Goal: Task Accomplishment & Management: Use online tool/utility

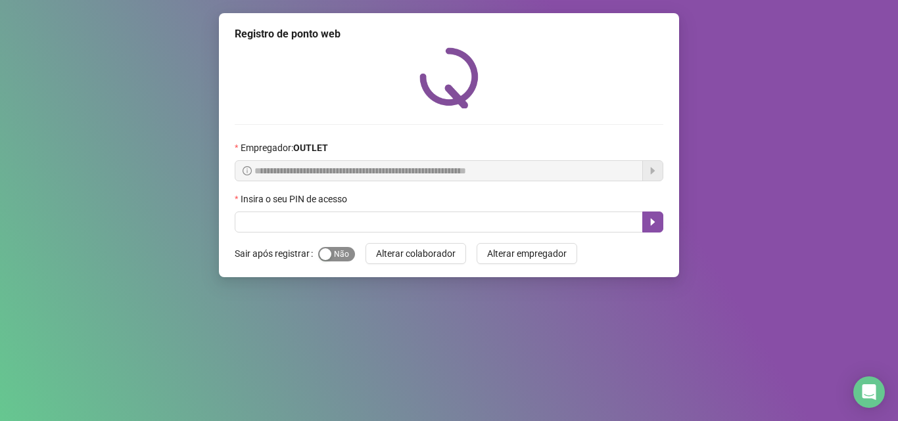
click at [319, 250] on div "button" at bounding box center [325, 254] width 12 height 12
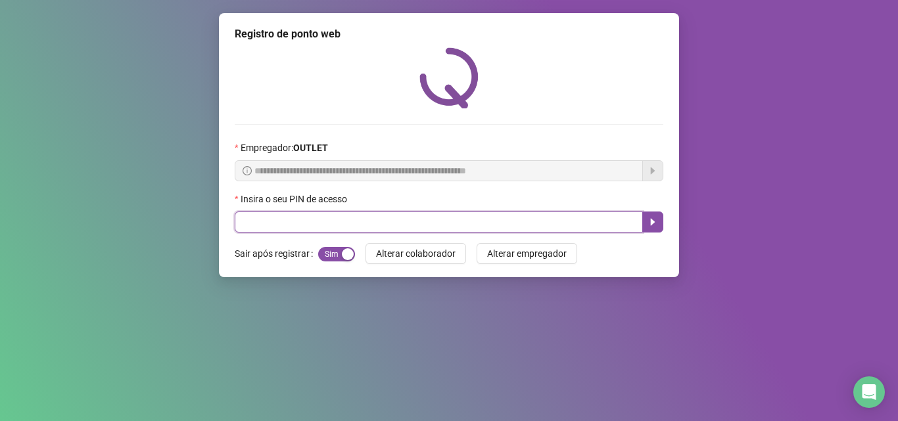
click at [300, 227] on input "text" at bounding box center [439, 222] width 408 height 21
type input "*****"
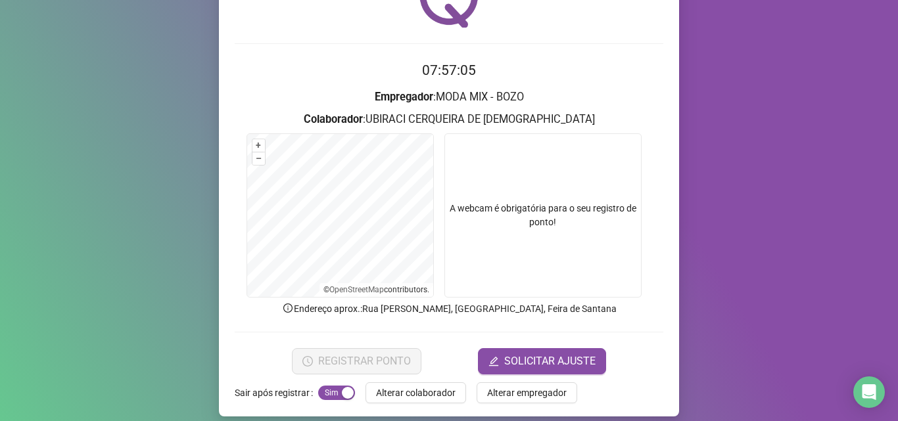
scroll to position [92, 0]
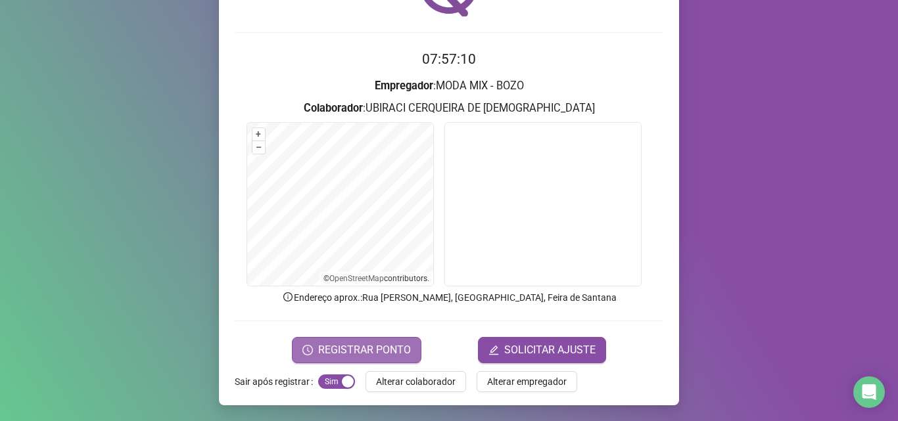
click at [379, 345] on span "REGISTRAR PONTO" at bounding box center [364, 350] width 93 height 16
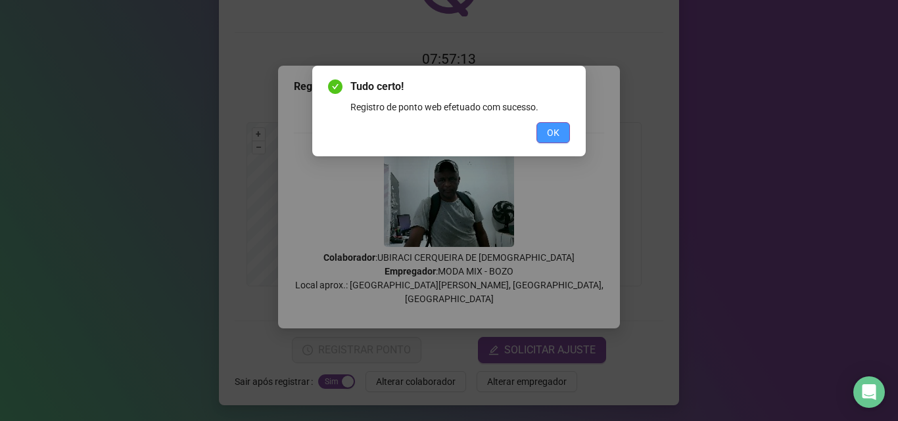
click at [559, 142] on button "OK" at bounding box center [553, 132] width 34 height 21
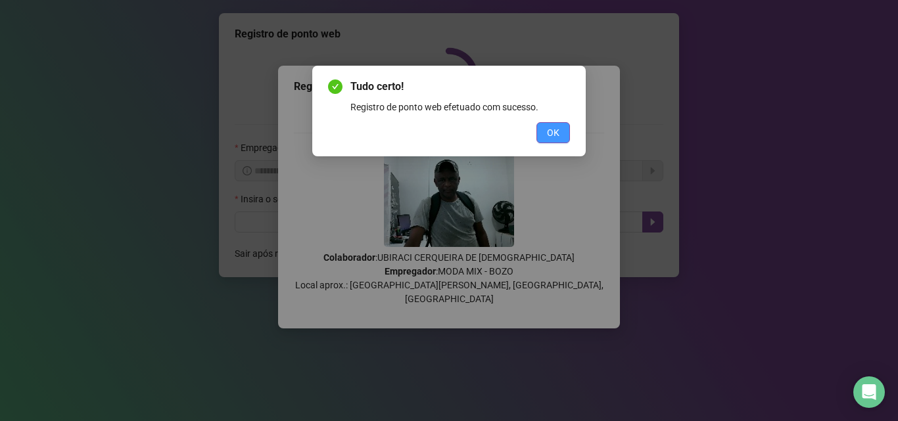
scroll to position [0, 0]
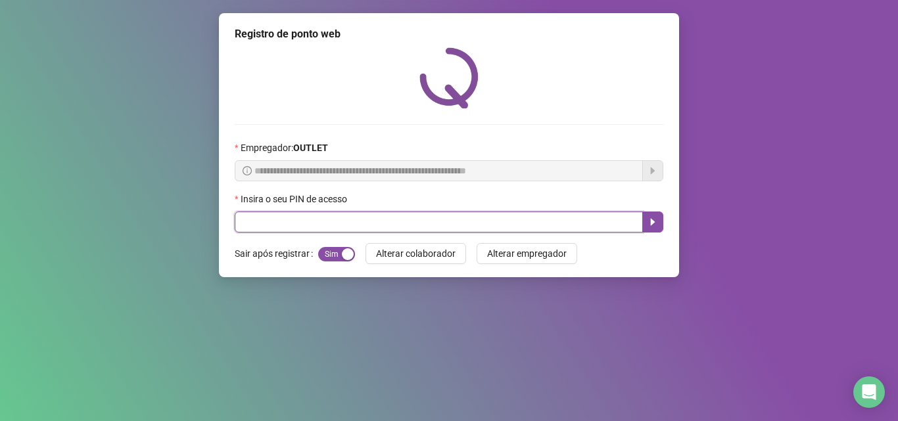
click at [357, 231] on input "text" at bounding box center [439, 222] width 408 height 21
click at [351, 223] on input "text" at bounding box center [439, 222] width 408 height 21
type input "*****"
click at [351, 224] on input "*****" at bounding box center [439, 222] width 408 height 21
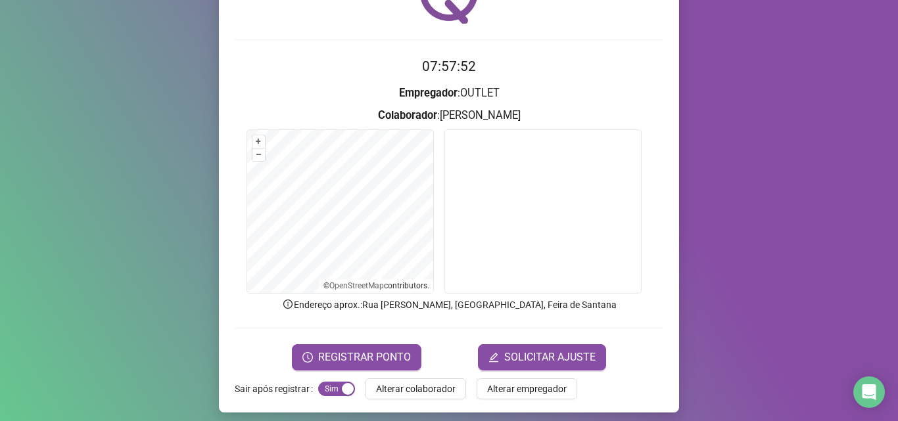
scroll to position [92, 0]
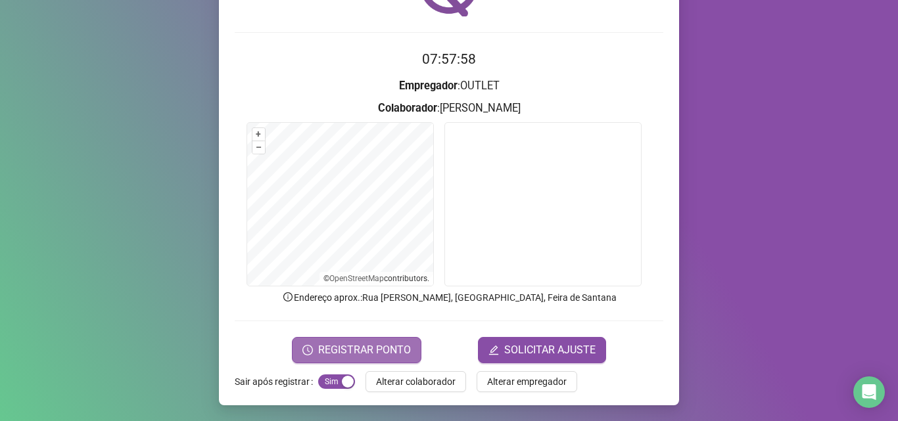
click at [323, 342] on span "REGISTRAR PONTO" at bounding box center [364, 350] width 93 height 16
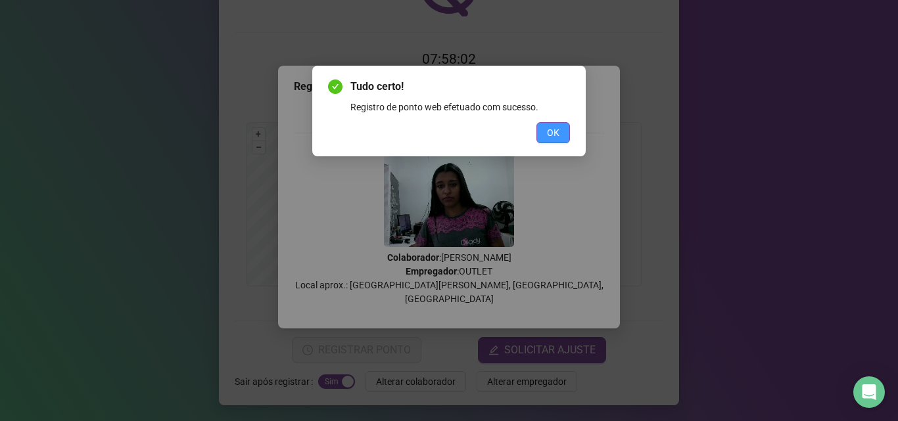
click at [558, 122] on button "OK" at bounding box center [553, 132] width 34 height 21
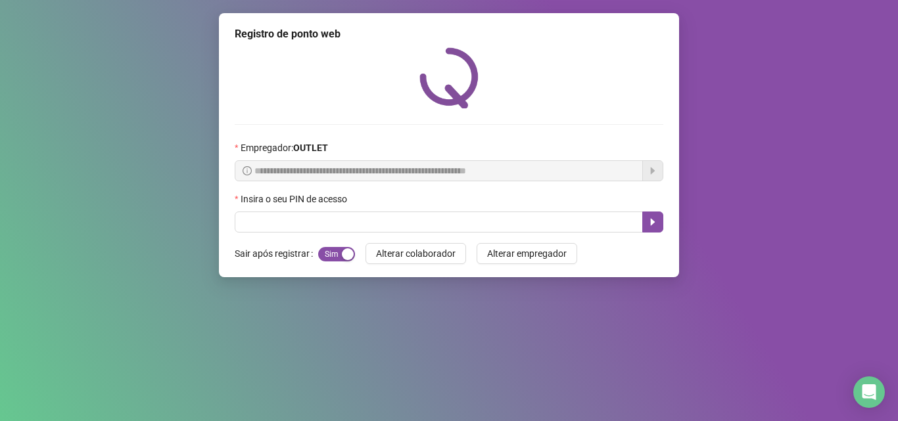
scroll to position [0, 0]
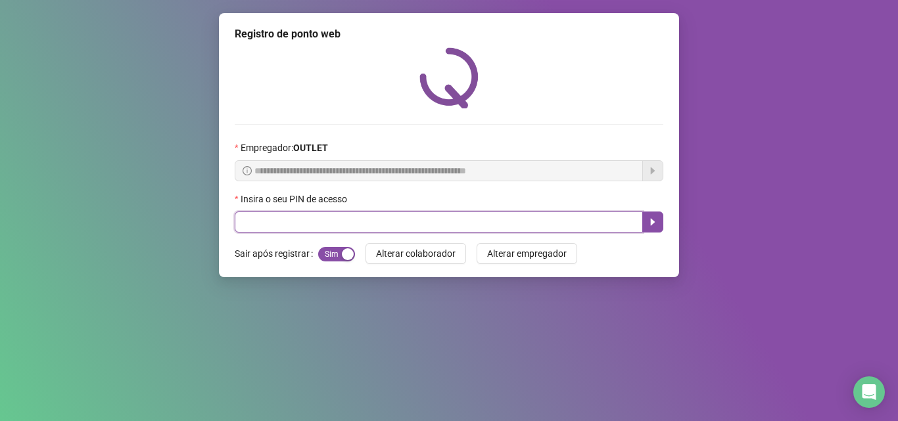
click at [488, 224] on input "text" at bounding box center [439, 222] width 408 height 21
type input "*****"
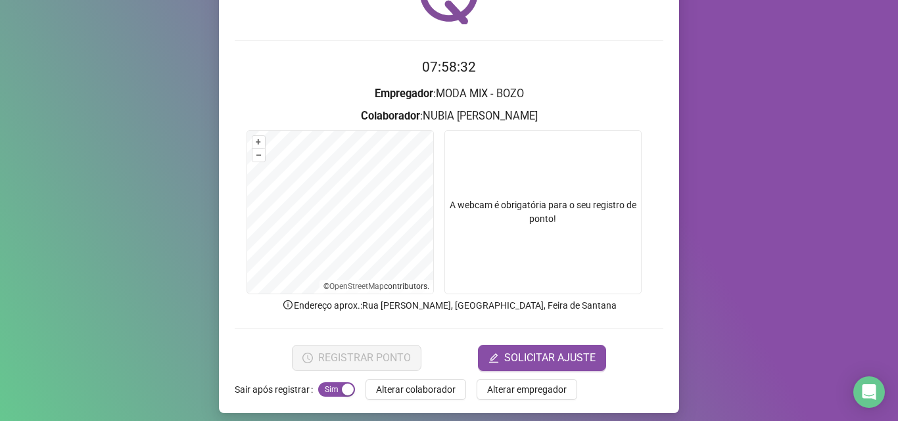
scroll to position [92, 0]
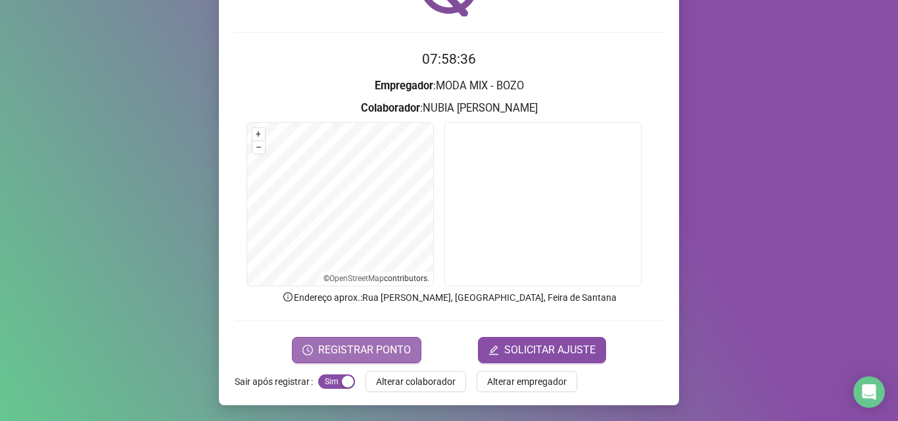
click at [377, 348] on span "REGISTRAR PONTO" at bounding box center [364, 350] width 93 height 16
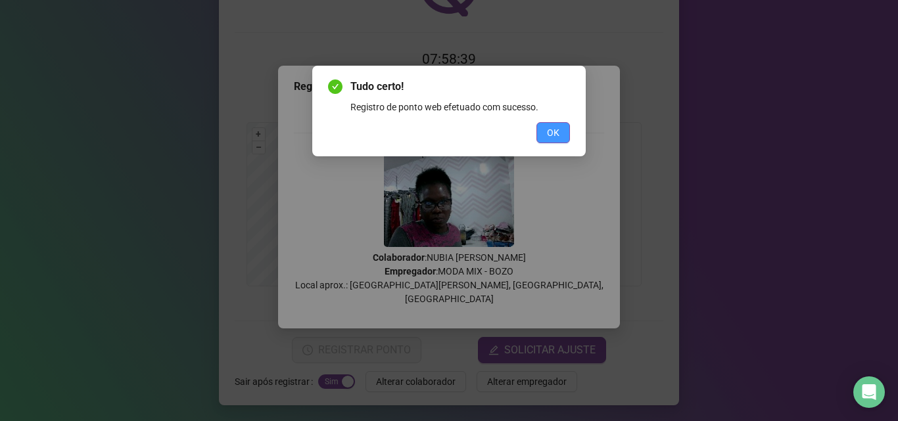
click at [553, 138] on span "OK" at bounding box center [553, 133] width 12 height 14
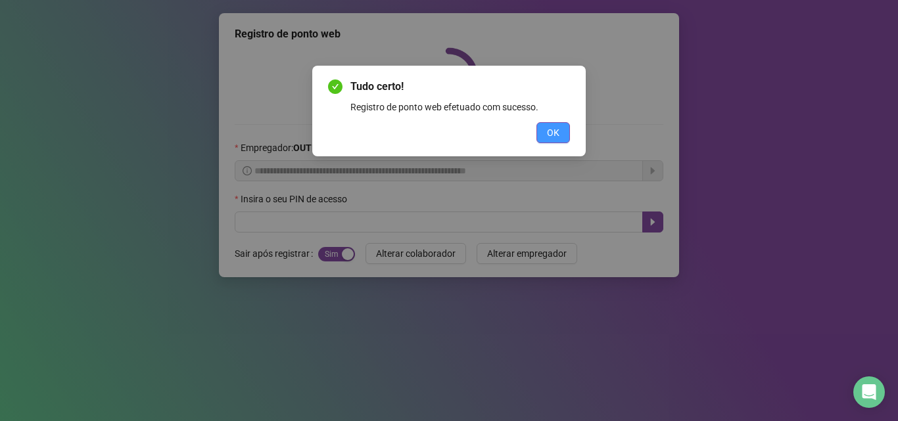
scroll to position [0, 0]
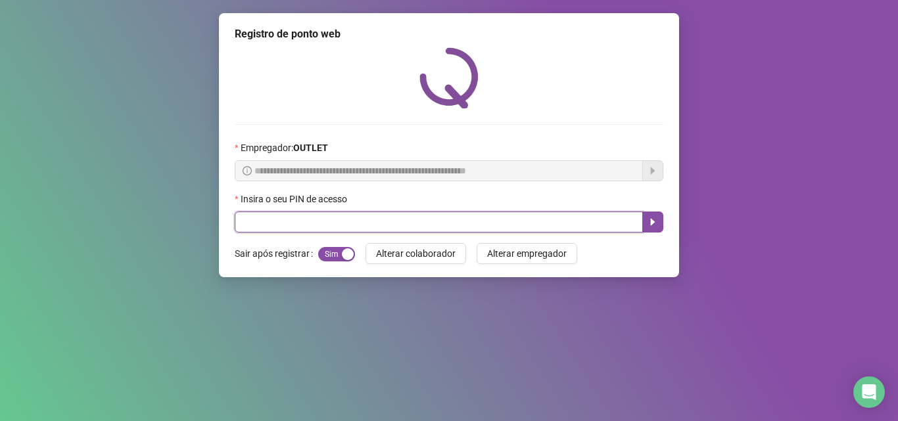
click at [534, 226] on input "text" at bounding box center [439, 222] width 408 height 21
type input "*****"
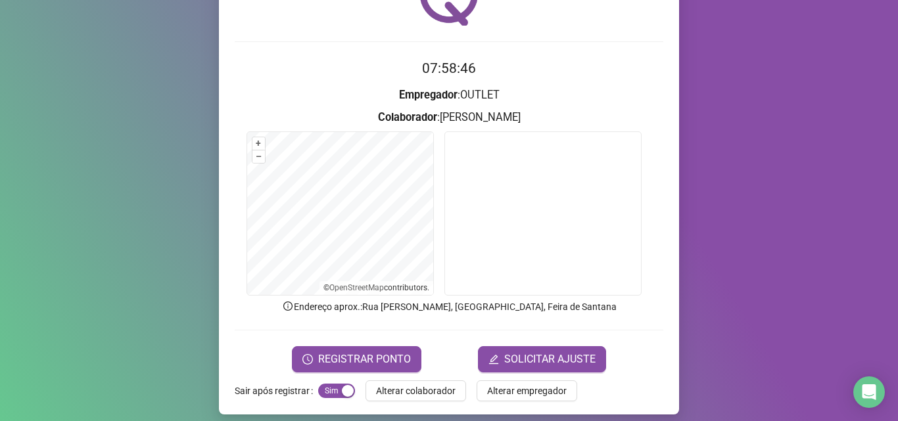
scroll to position [92, 0]
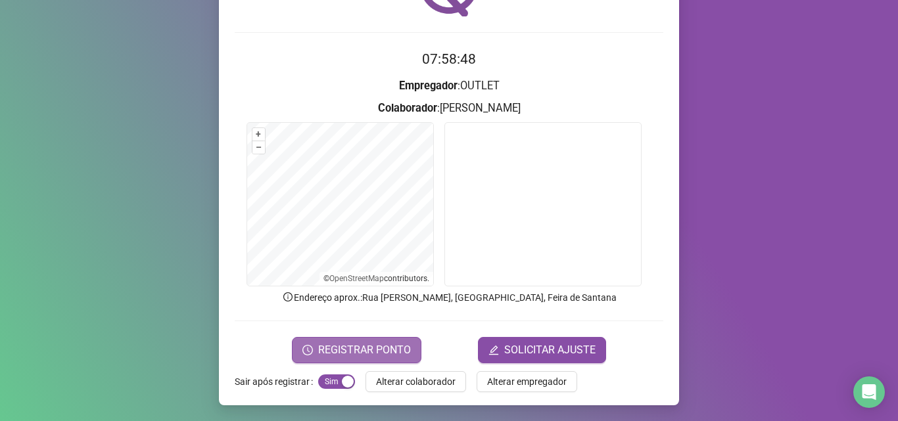
click at [377, 348] on span "REGISTRAR PONTO" at bounding box center [364, 350] width 93 height 16
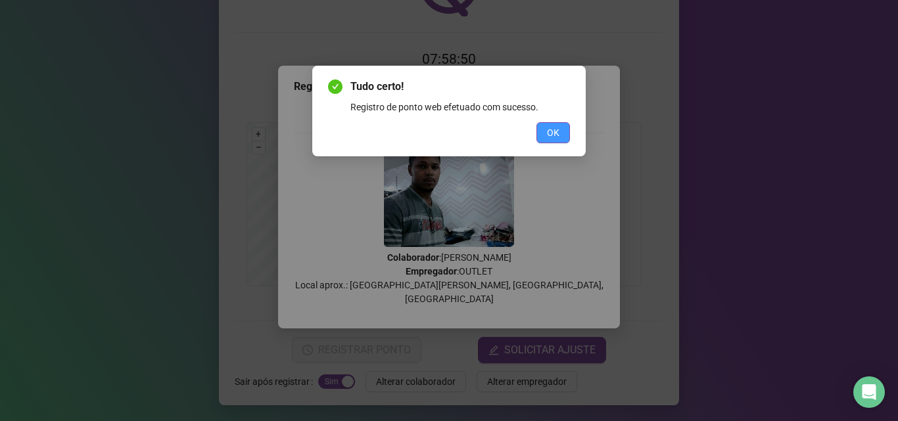
click at [543, 141] on button "OK" at bounding box center [553, 132] width 34 height 21
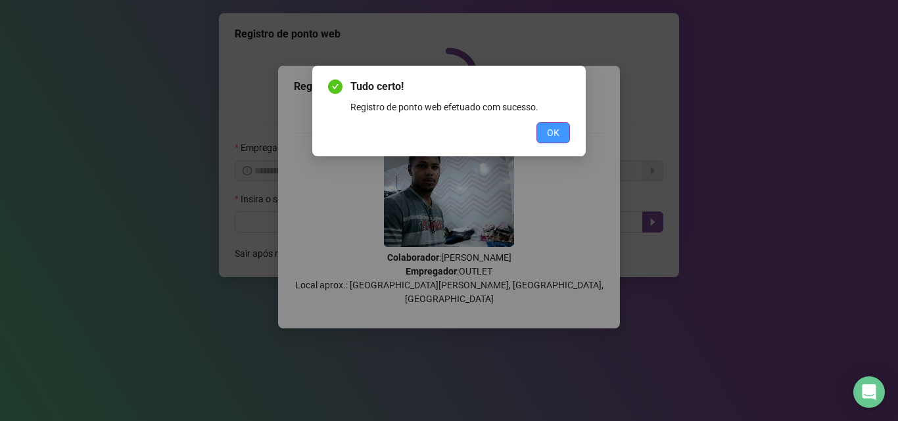
scroll to position [0, 0]
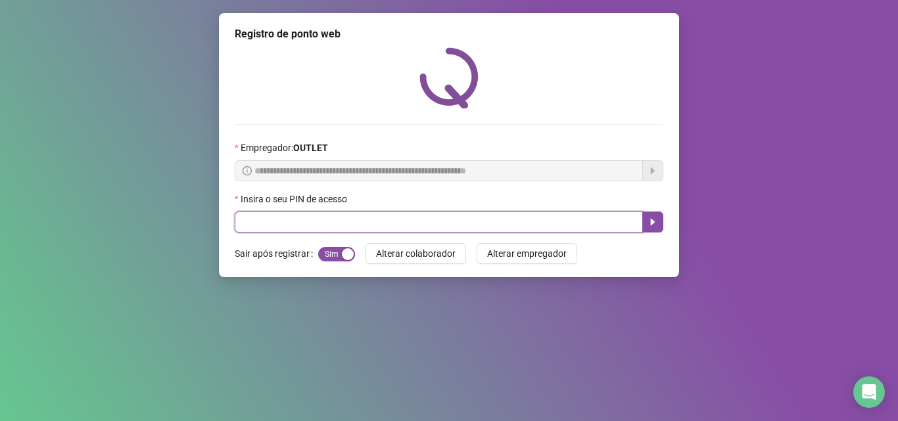
click at [534, 215] on input "text" at bounding box center [439, 222] width 408 height 21
type input "*****"
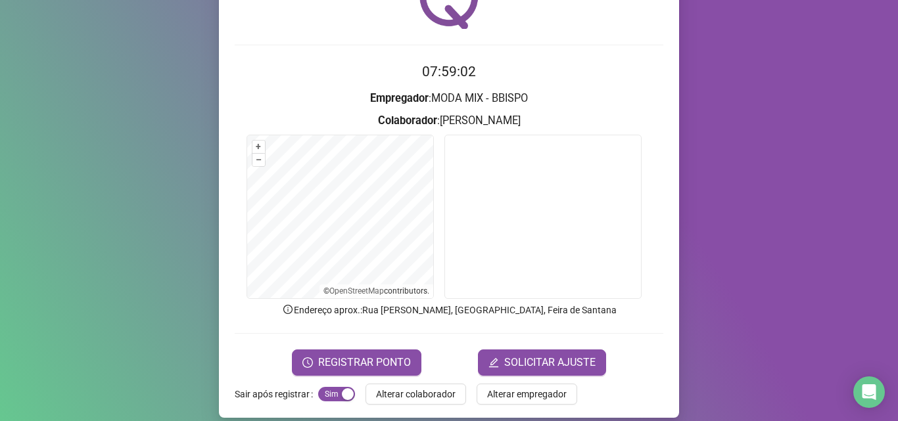
scroll to position [92, 0]
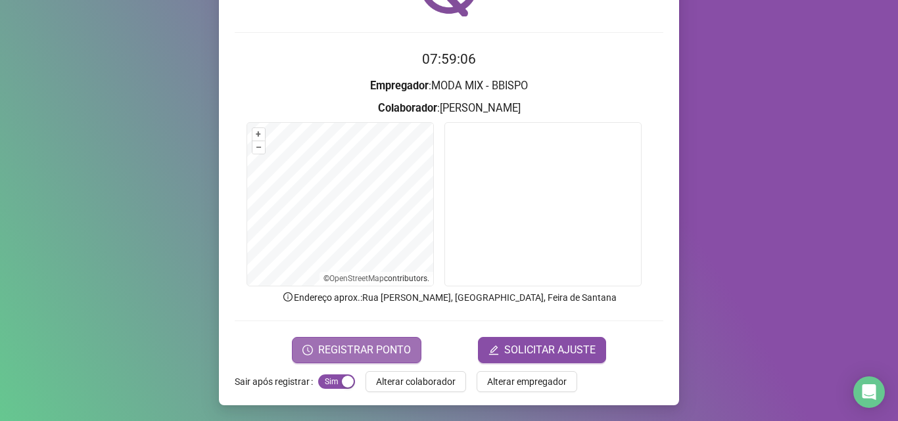
click at [378, 354] on span "REGISTRAR PONTO" at bounding box center [364, 350] width 93 height 16
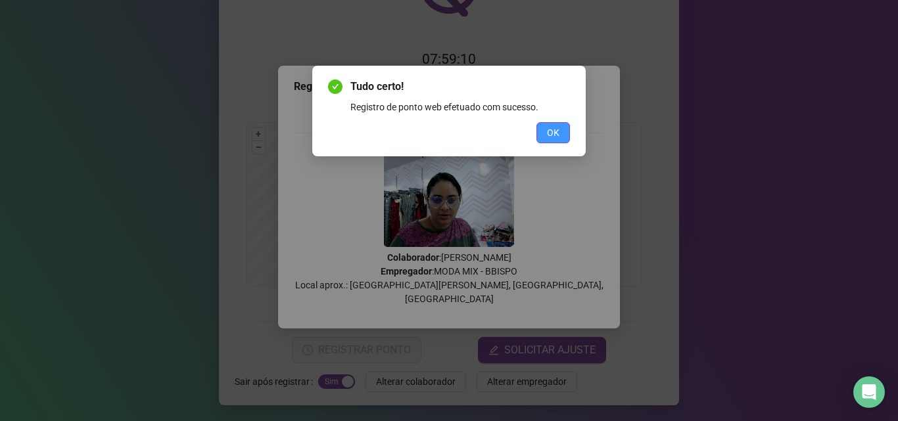
click at [555, 123] on button "OK" at bounding box center [553, 132] width 34 height 21
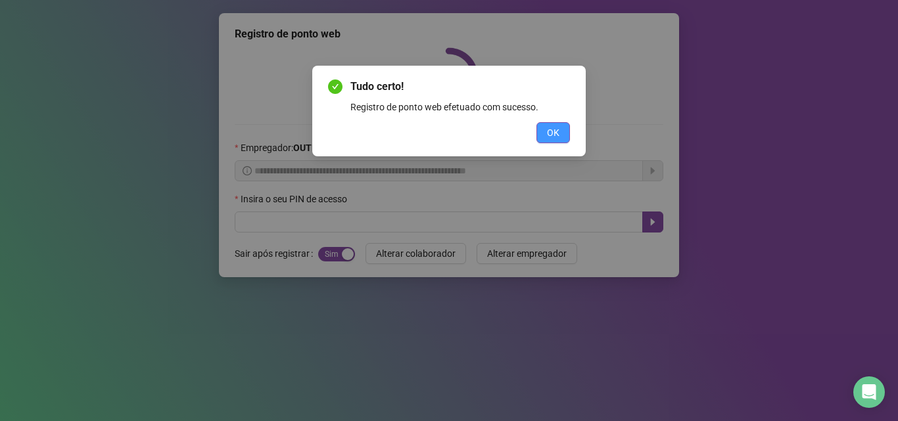
scroll to position [0, 0]
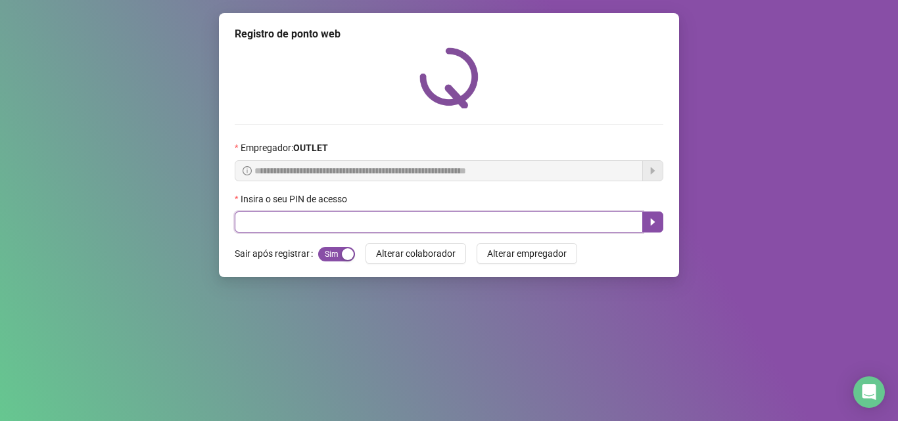
click at [572, 224] on input "text" at bounding box center [439, 222] width 408 height 21
